Goal: Check status: Check status

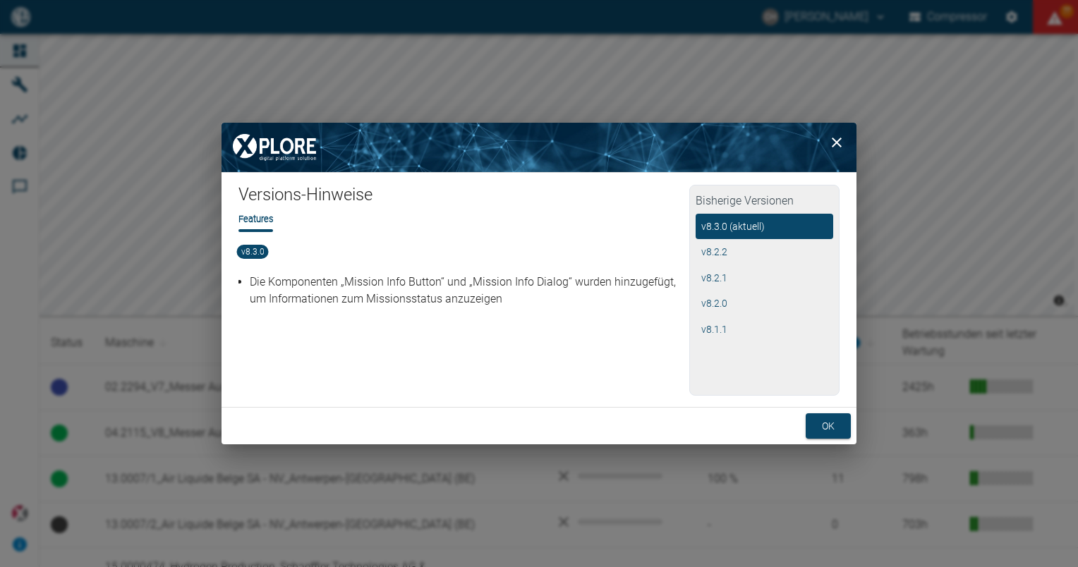
click at [835, 433] on button "ok" at bounding box center [828, 426] width 45 height 26
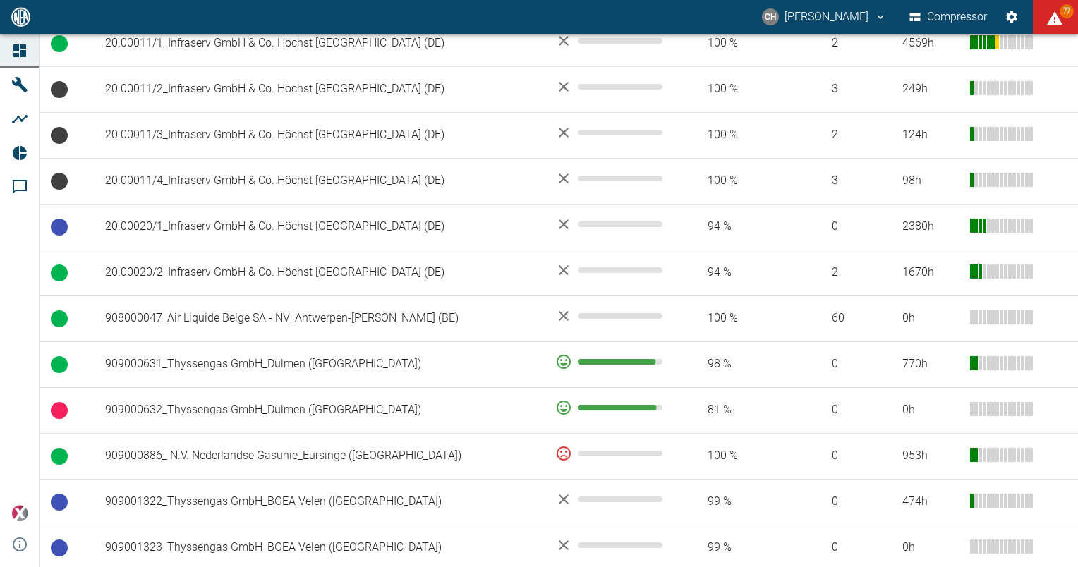
scroll to position [706, 0]
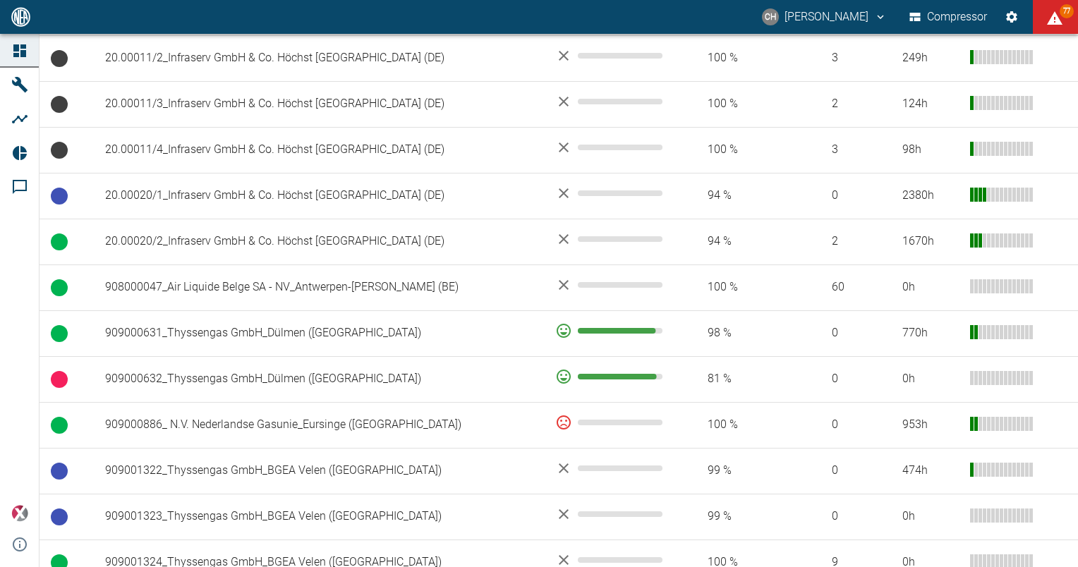
click at [907, 377] on div "0 h" at bounding box center [930, 379] width 56 height 16
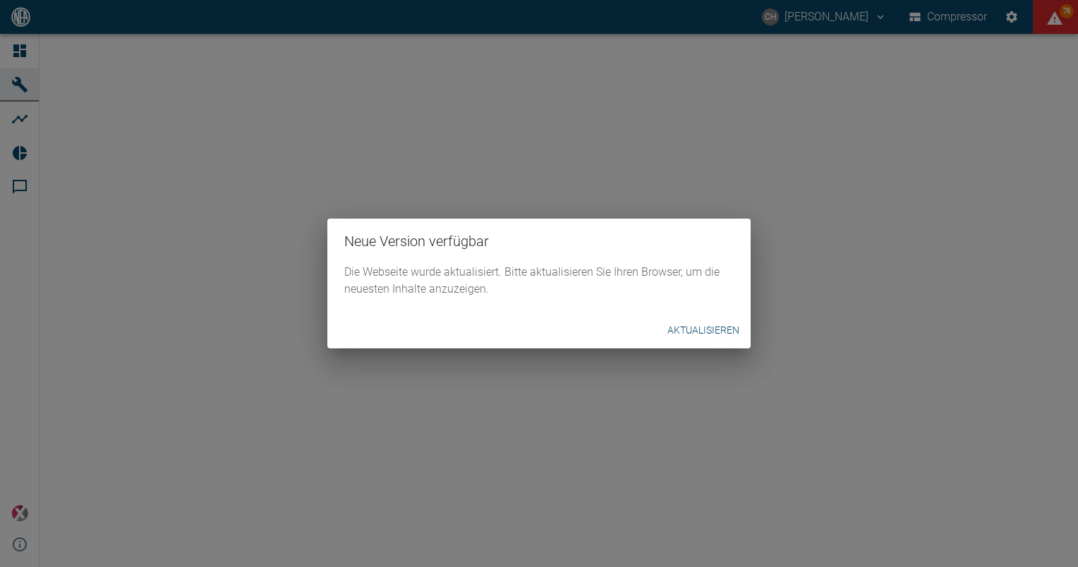
click at [703, 333] on button "Aktualisieren" at bounding box center [703, 331] width 83 height 26
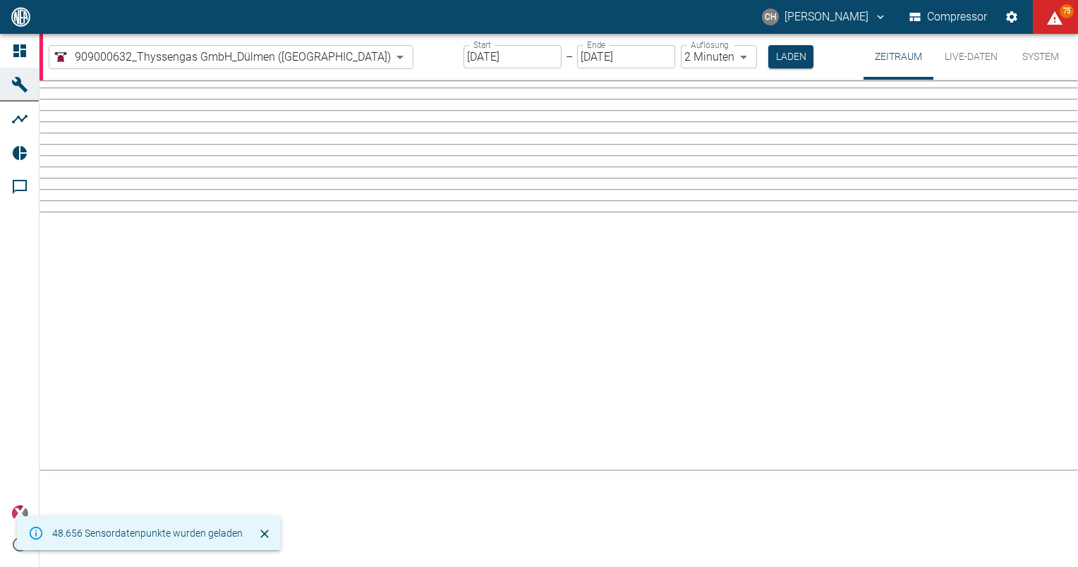
type input "2min"
